Goal: Task Accomplishment & Management: Complete application form

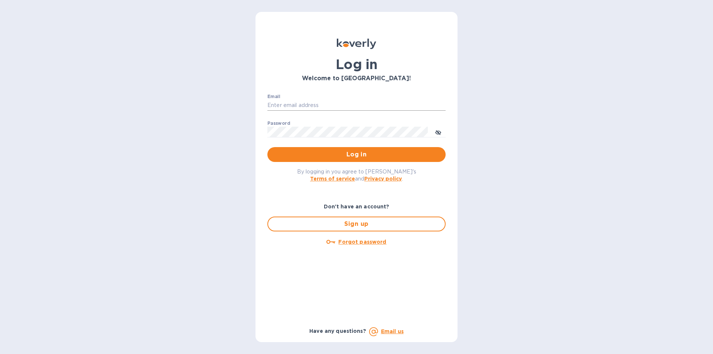
click at [330, 104] on input "Email" at bounding box center [356, 105] width 178 height 11
paste input "[EMAIL_ADDRESS][DOMAIN_NAME]"
type input "[EMAIL_ADDRESS][DOMAIN_NAME]"
click at [291, 126] on div "Password ​" at bounding box center [356, 134] width 178 height 27
click at [365, 156] on span "Log in" at bounding box center [356, 154] width 166 height 9
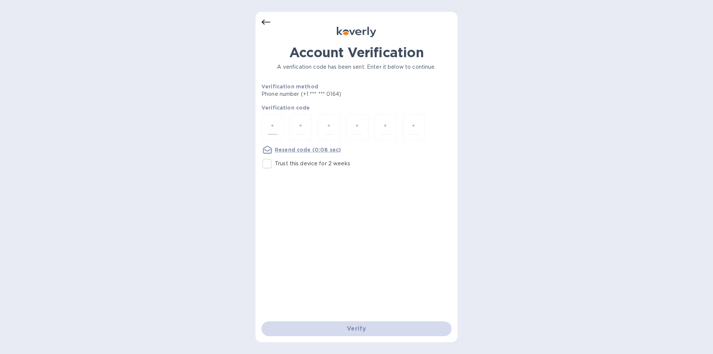
click at [277, 134] on div at bounding box center [272, 127] width 22 height 26
type input "1"
type input "3"
type input "9"
type input "7"
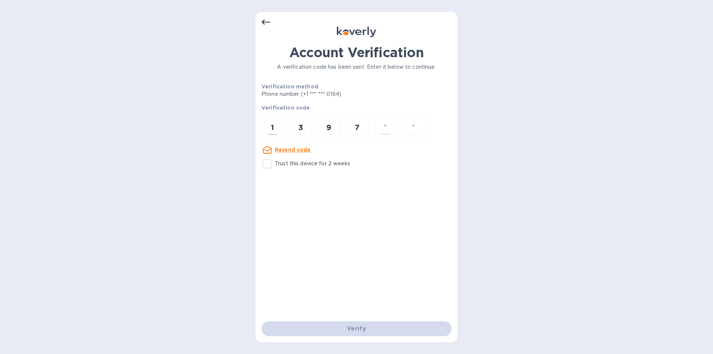
type input "9"
type input "7"
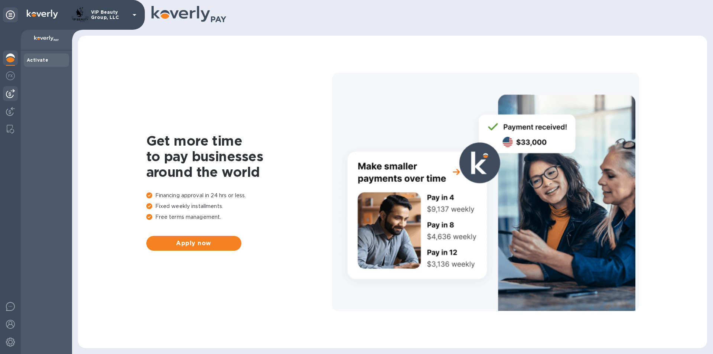
click at [12, 94] on img at bounding box center [10, 93] width 9 height 9
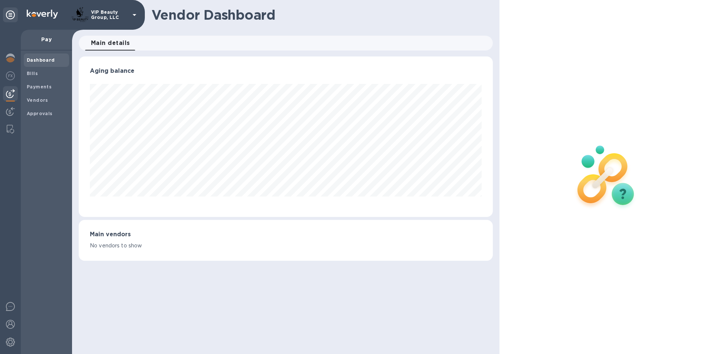
scroll to position [160, 414]
click at [35, 76] on span "Bills" at bounding box center [32, 73] width 11 height 7
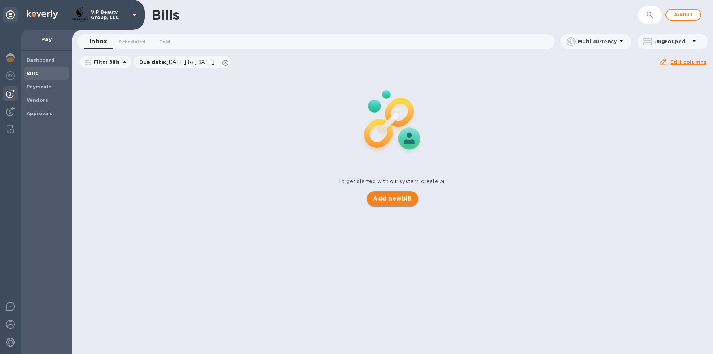
click at [387, 199] on span "Add new bill" at bounding box center [392, 198] width 39 height 9
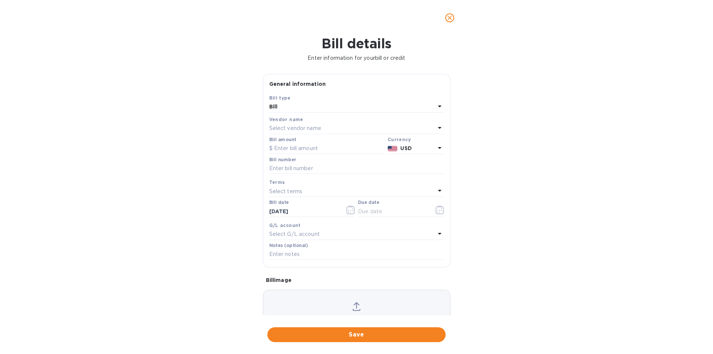
click at [438, 107] on icon at bounding box center [440, 106] width 4 height 2
click at [574, 233] on div "Bill details Enter information for your bill or credit General information Save…" at bounding box center [356, 195] width 713 height 318
click at [435, 128] on icon at bounding box center [439, 127] width 9 height 9
click at [278, 171] on p "Kartash Inc" at bounding box center [353, 171] width 157 height 8
click at [297, 149] on input "text" at bounding box center [326, 148] width 115 height 11
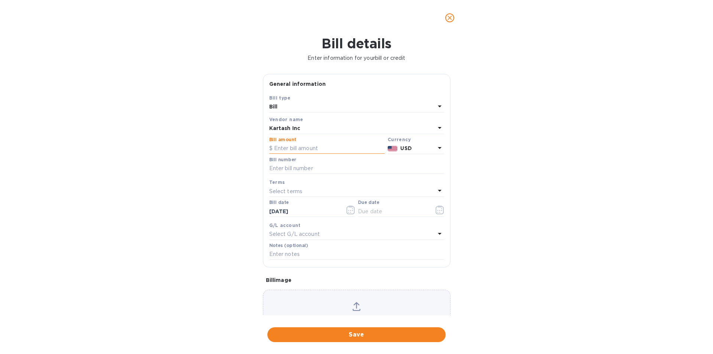
paste input "8,167.44"
type input "8,167.44"
drag, startPoint x: 329, startPoint y: 167, endPoint x: 322, endPoint y: 169, distance: 7.3
click at [329, 167] on input "text" at bounding box center [356, 168] width 175 height 11
paste input "0109401"
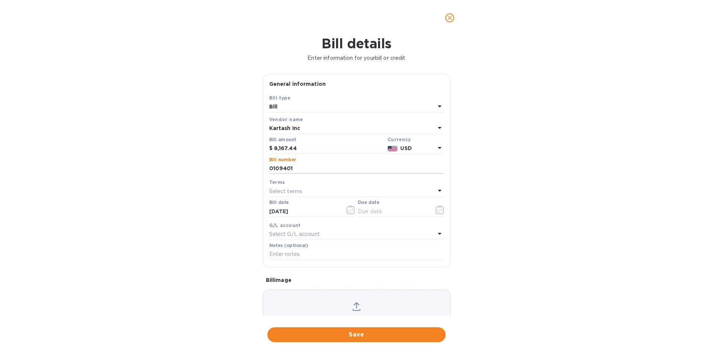
type input "0109401"
click at [438, 191] on icon at bounding box center [440, 191] width 4 height 2
click at [280, 291] on p "NET" at bounding box center [353, 289] width 157 height 8
type input "08/19/2025"
click at [280, 254] on input "text" at bounding box center [356, 254] width 175 height 11
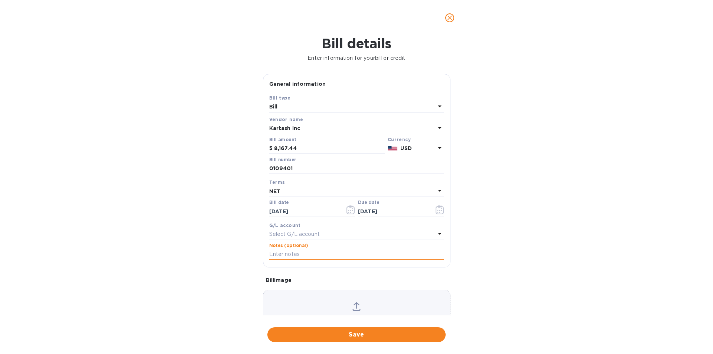
paste input "MEDU H6609588"
type input "MEDU H6609588"
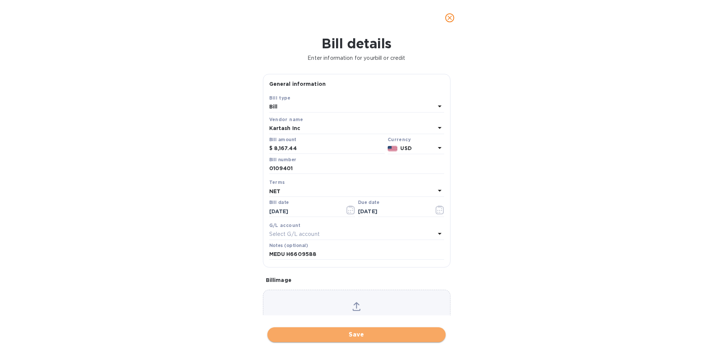
click at [425, 335] on span "Save" at bounding box center [356, 334] width 166 height 9
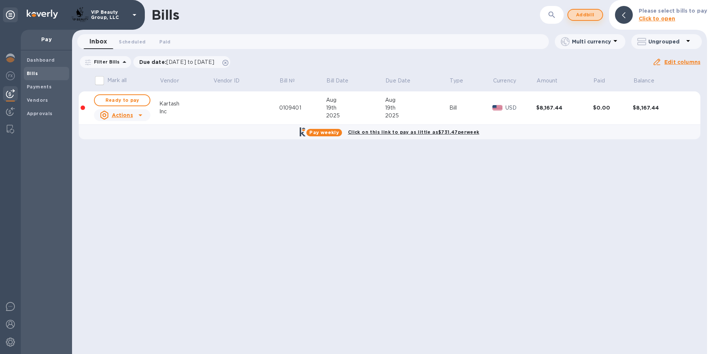
click at [595, 16] on span "Add bill" at bounding box center [585, 14] width 22 height 9
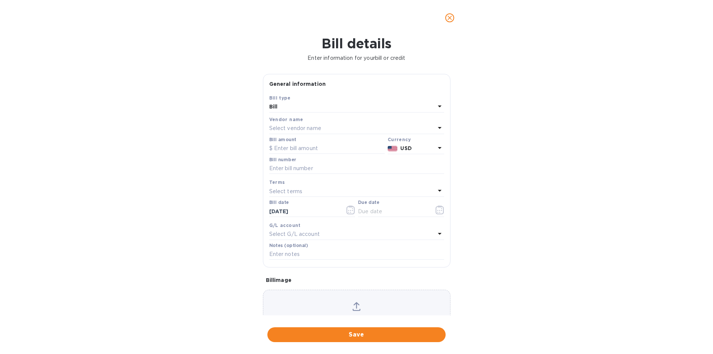
click at [437, 126] on icon at bounding box center [439, 127] width 9 height 9
click at [294, 171] on p "Kartash Inc" at bounding box center [353, 171] width 157 height 8
click at [435, 105] on icon at bounding box center [439, 106] width 9 height 9
click at [521, 135] on div "Bill details Enter information for your bill or credit General information Save…" at bounding box center [356, 195] width 713 height 318
click at [325, 144] on input "text" at bounding box center [326, 148] width 115 height 11
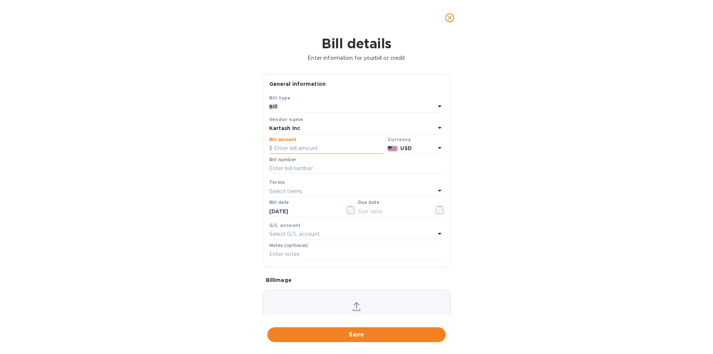
paste input "2,946.54"
type input "2,946.54"
drag, startPoint x: 296, startPoint y: 166, endPoint x: 301, endPoint y: 170, distance: 6.8
click at [296, 166] on input "text" at bounding box center [356, 168] width 175 height 11
paste input "0109762"
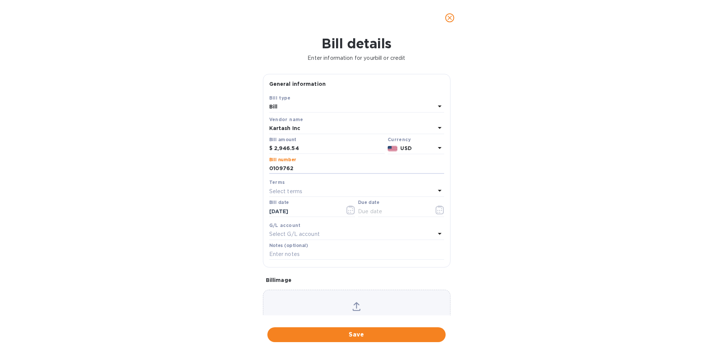
type input "0109762"
click at [297, 192] on p "Select terms" at bounding box center [285, 191] width 33 height 8
click at [277, 292] on p "NET" at bounding box center [353, 289] width 157 height 8
type input "08/19/2025"
click at [279, 255] on input "text" at bounding box center [356, 254] width 175 height 11
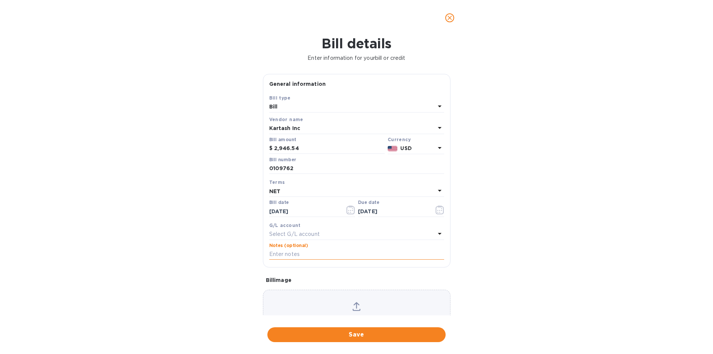
paste input "MAEU 256037402"
type input "MAEU 256037402"
click at [489, 225] on div "Bill details Enter information for your bill or credit General information Save…" at bounding box center [356, 195] width 713 height 318
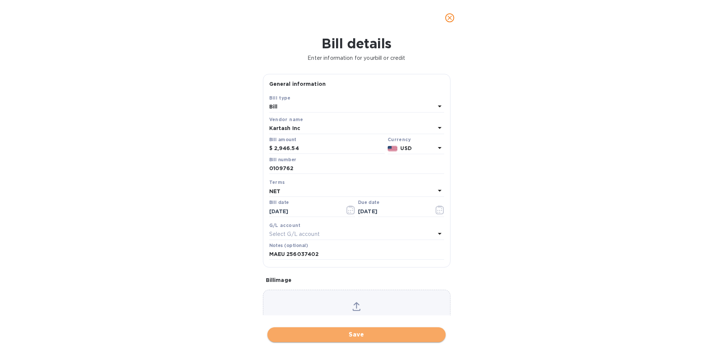
click at [346, 338] on span "Save" at bounding box center [356, 334] width 166 height 9
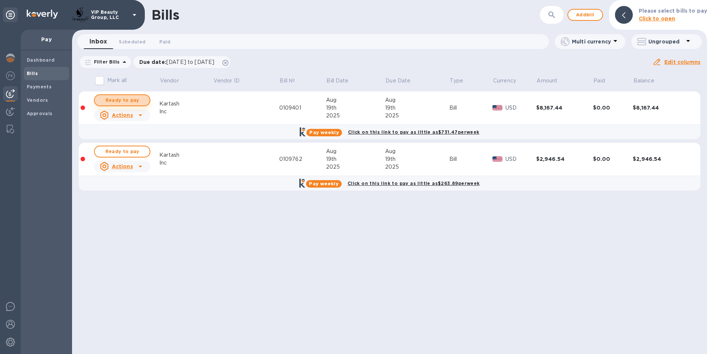
click at [133, 103] on span "Ready to pay" at bounding box center [122, 100] width 43 height 9
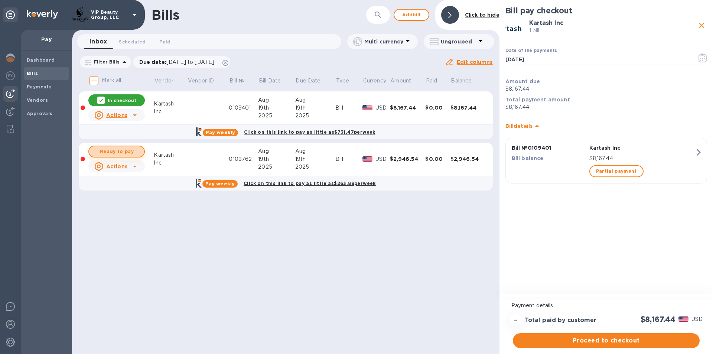
click at [112, 152] on span "Ready to pay" at bounding box center [116, 151] width 43 height 9
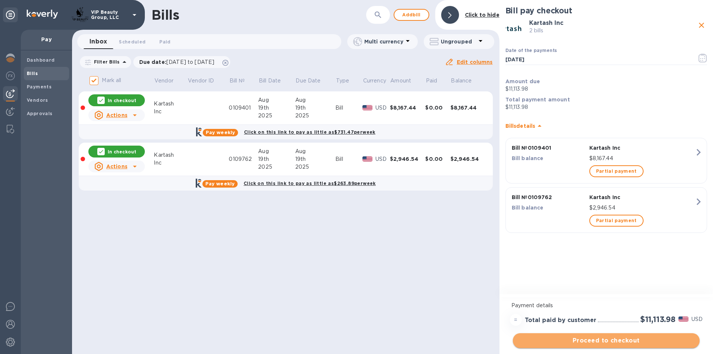
click at [655, 340] on span "Proceed to checkout" at bounding box center [606, 340] width 175 height 9
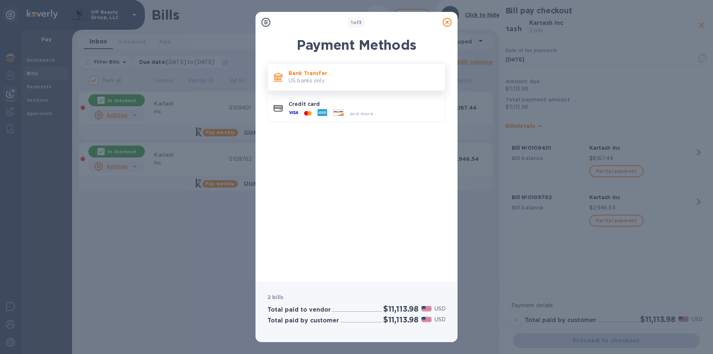
click at [340, 75] on p "Bank Transfer" at bounding box center [363, 72] width 151 height 7
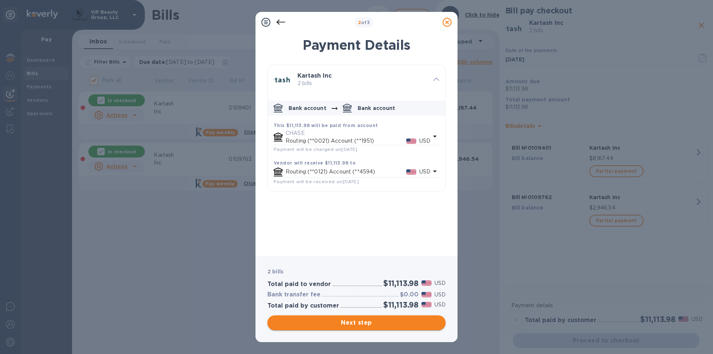
click at [384, 323] on span "Next step" at bounding box center [356, 322] width 166 height 9
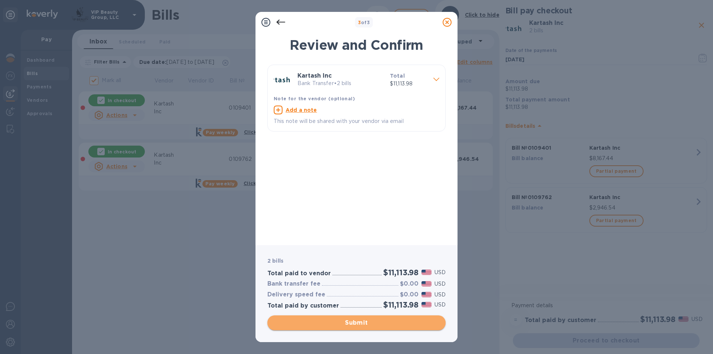
click at [384, 323] on span "Submit" at bounding box center [356, 322] width 166 height 9
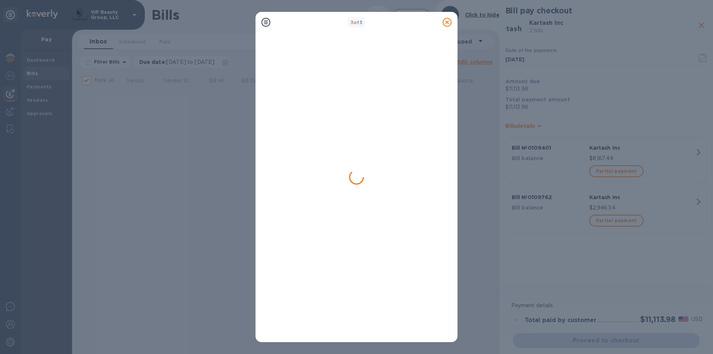
checkbox input "false"
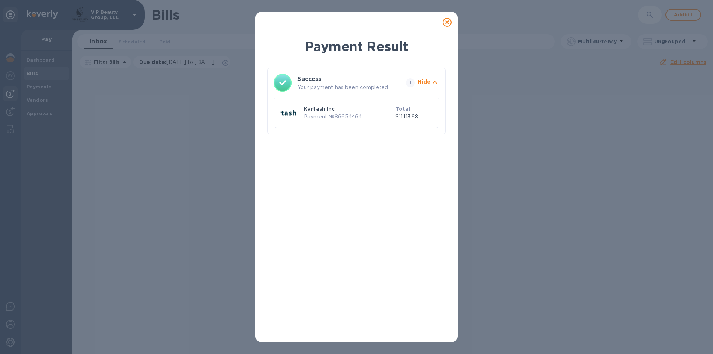
click at [446, 22] on icon at bounding box center [447, 22] width 9 height 9
